Goal: Task Accomplishment & Management: Use online tool/utility

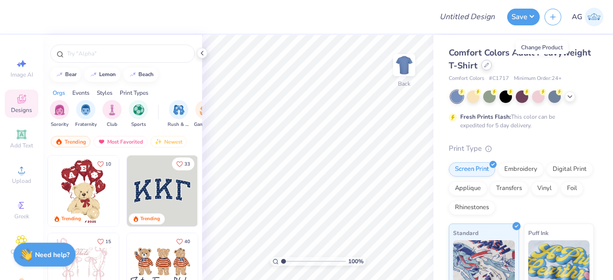
click at [492, 64] on div at bounding box center [486, 65] width 11 height 11
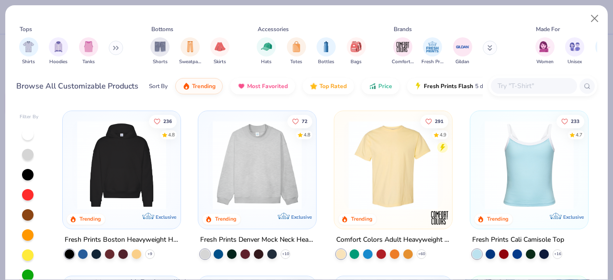
click at [504, 88] on input "text" at bounding box center [533, 85] width 74 height 11
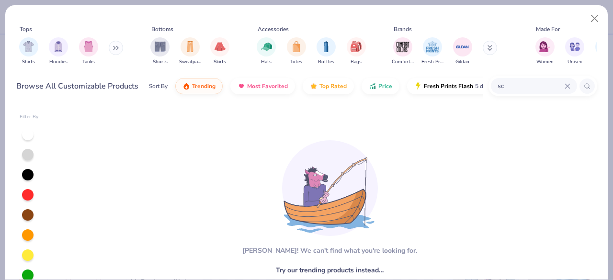
type input "s"
click at [594, 17] on button "Close" at bounding box center [594, 19] width 18 height 18
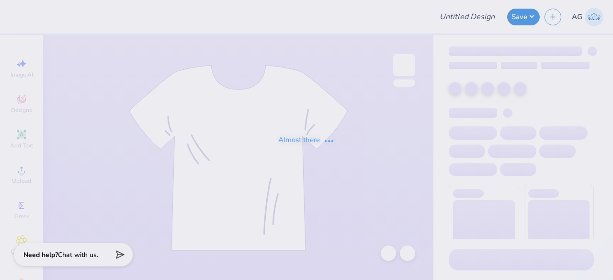
type input "SLU ZTA Star Design"
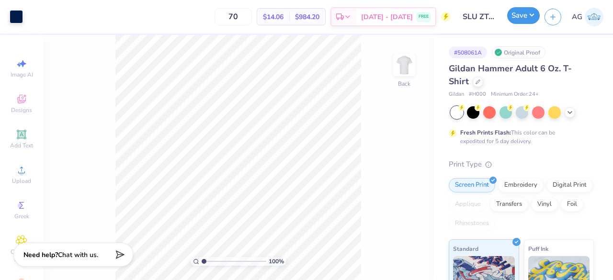
click at [533, 19] on button "Save" at bounding box center [523, 15] width 33 height 17
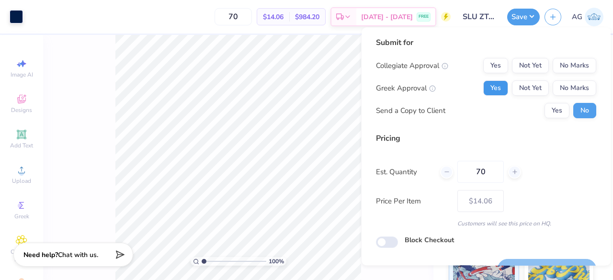
click at [489, 89] on button "Yes" at bounding box center [495, 87] width 25 height 15
